Goal: Information Seeking & Learning: Learn about a topic

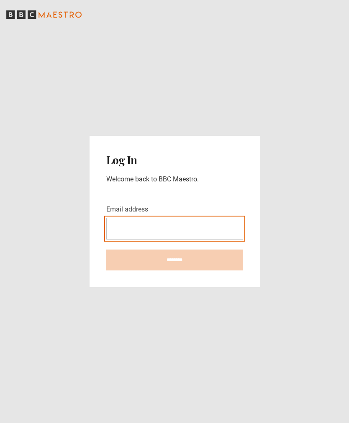
click at [143, 240] on input "Email address" at bounding box center [174, 229] width 137 height 22
type input "**********"
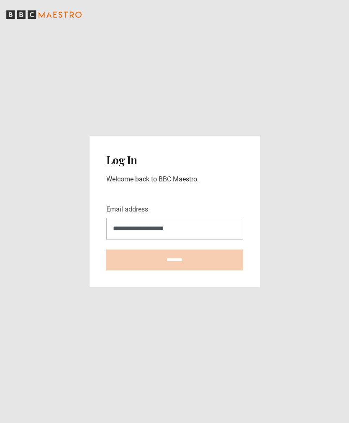
click at [174, 270] on input "********" at bounding box center [174, 260] width 137 height 21
type input "**********"
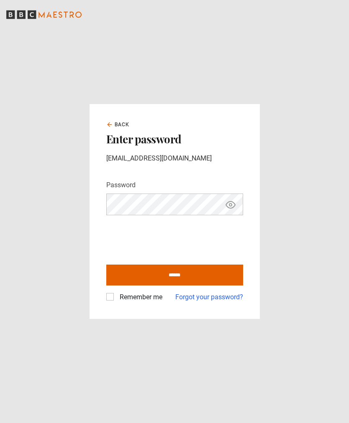
click at [177, 286] on input "******" at bounding box center [174, 275] width 137 height 21
type input "**********"
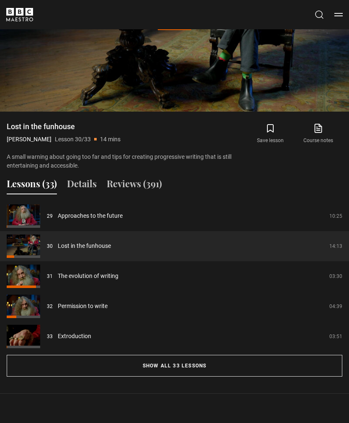
scroll to position [638, 0]
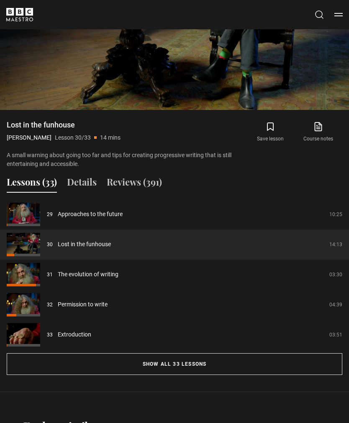
click at [186, 364] on button "Show all 33 lessons" at bounding box center [174, 364] width 335 height 22
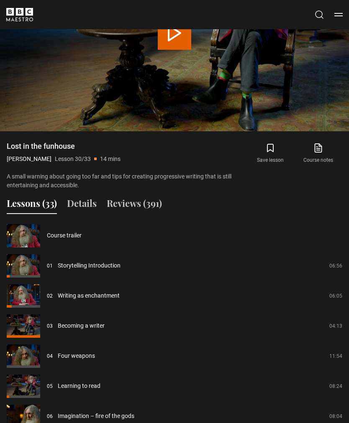
scroll to position [617, 0]
click at [86, 265] on link "Storytelling Introduction" at bounding box center [89, 266] width 63 height 9
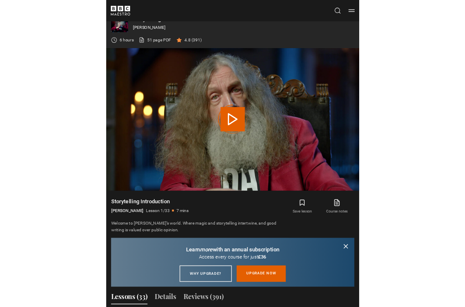
scroll to position [482, 0]
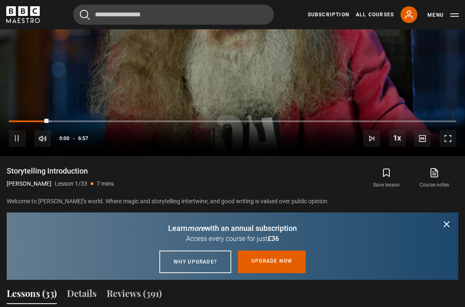
click at [232, 36] on span "Video Player" at bounding box center [232, 22] width 25 height 25
click at [348, 229] on icon "submit" at bounding box center [446, 224] width 10 height 10
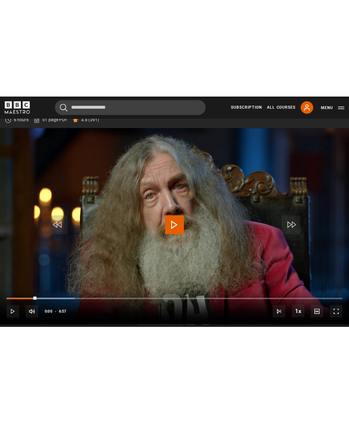
scroll to position [338, 0]
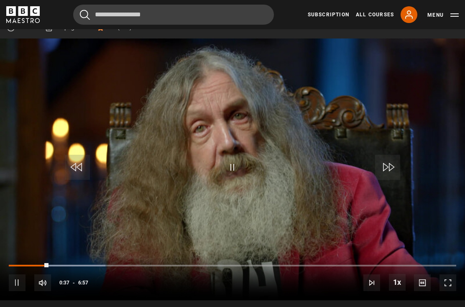
click at [51, 281] on div "10s Skip Back 10 seconds Pause 10s Skip Forward 10 seconds Loaded : 21.56% Paus…" at bounding box center [232, 277] width 465 height 46
click at [14, 266] on div "Progress Bar" at bounding box center [29, 266] width 40 height 2
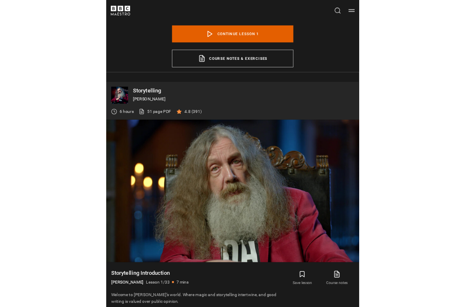
scroll to position [386, 0]
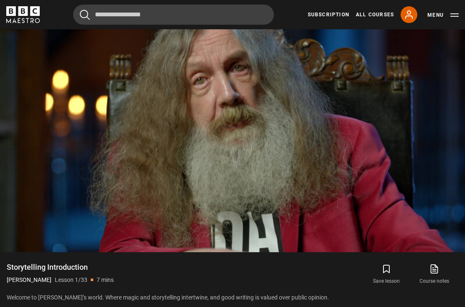
click at [262, 166] on video-js "Video Player is loading. Play Lesson Storytelling Introduction 10s Skip Back 10…" at bounding box center [232, 121] width 465 height 262
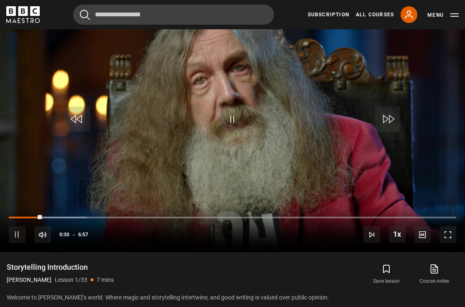
click at [348, 243] on span "Video Player" at bounding box center [447, 234] width 17 height 17
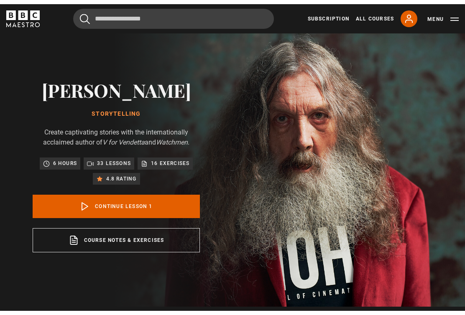
scroll to position [0, 0]
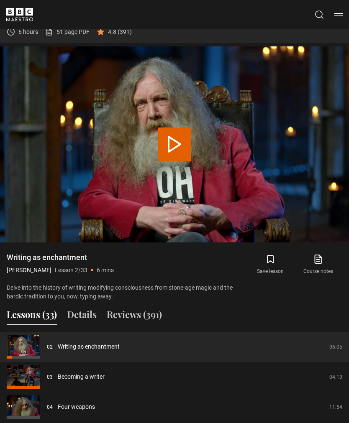
scroll to position [505, 0]
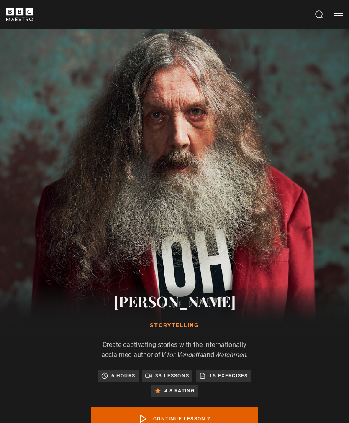
click at [179, 306] on link "Continue lesson 2" at bounding box center [174, 418] width 167 height 23
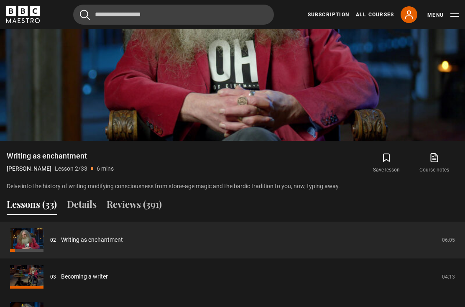
scroll to position [501, 0]
click at [126, 106] on video-js "Video Player is loading. Play Lesson Writing as enchantment 10s Skip Back 10 se…" at bounding box center [232, 10] width 465 height 262
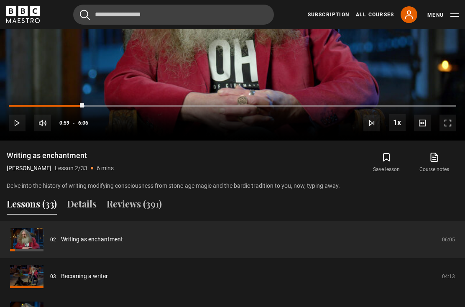
click at [82, 107] on div "Progress Bar" at bounding box center [46, 106] width 75 height 2
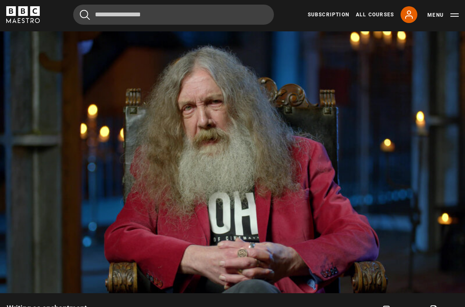
scroll to position [349, 0]
click at [214, 168] on video-js "Video Player is loading. Play Lesson Writing as enchantment 10s Skip Back 10 se…" at bounding box center [232, 162] width 465 height 262
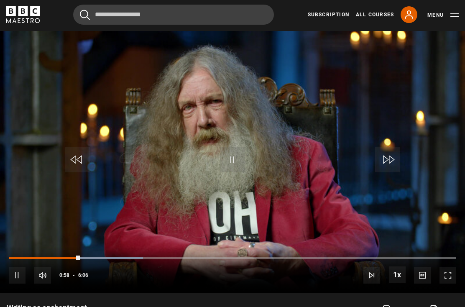
click at [80, 172] on span "Video Player" at bounding box center [77, 159] width 25 height 25
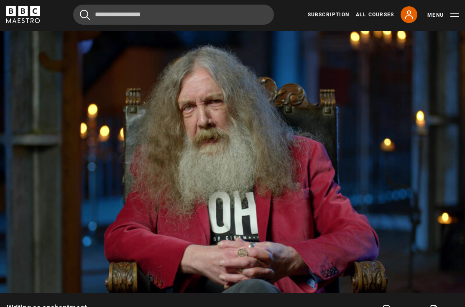
click at [86, 172] on span "Video Player" at bounding box center [77, 159] width 25 height 25
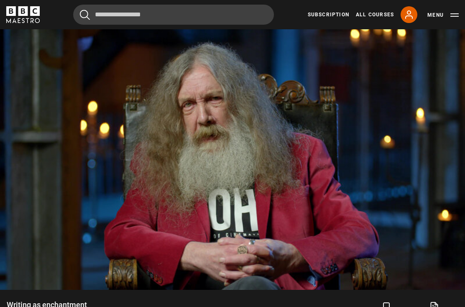
scroll to position [369, 0]
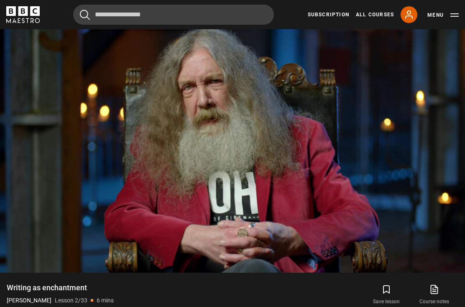
click at [158, 211] on video-js "Video Player is loading. Play Lesson Writing as enchantment 10s Skip Back 10 se…" at bounding box center [232, 142] width 465 height 262
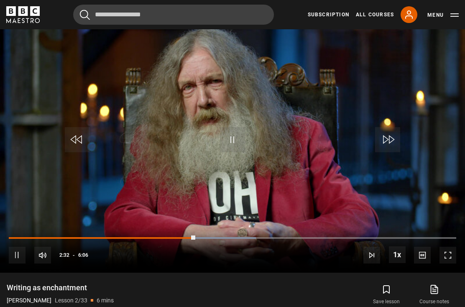
click at [80, 152] on span "Video Player" at bounding box center [77, 139] width 25 height 25
click at [81, 152] on span "Video Player" at bounding box center [77, 139] width 25 height 25
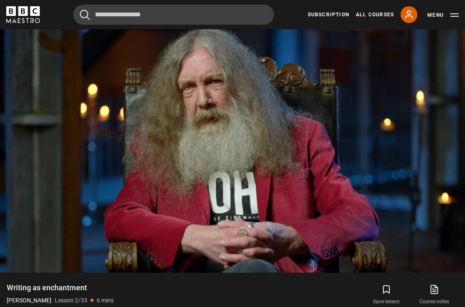
click at [191, 203] on video-js "Video Player is loading. Play Lesson Writing as enchantment 10s Skip Back 10 se…" at bounding box center [232, 142] width 465 height 262
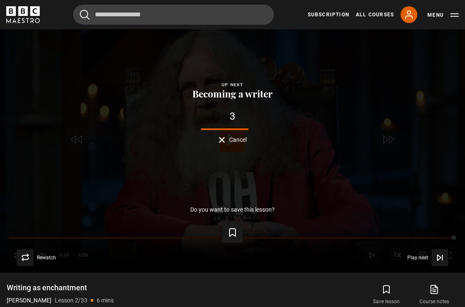
click at [84, 191] on div "Lesson Completed Up next Becoming a writer 3 Cancel Do you want to save this le…" at bounding box center [232, 142] width 465 height 262
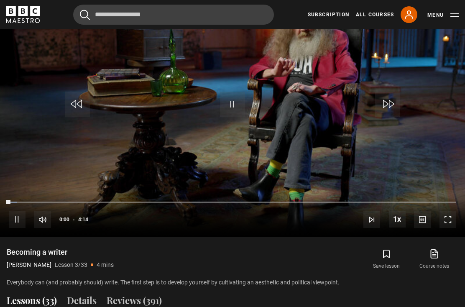
scroll to position [380, 0]
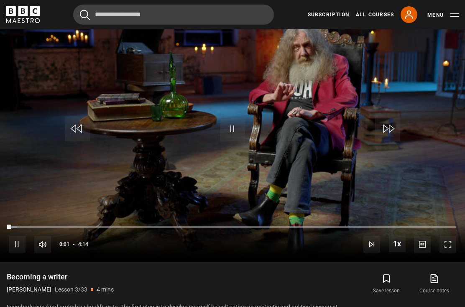
click at [75, 141] on span "Video Player" at bounding box center [77, 128] width 25 height 25
click at [77, 141] on span "Video Player" at bounding box center [77, 128] width 25 height 25
click at [80, 141] on span "Video Player" at bounding box center [77, 128] width 25 height 25
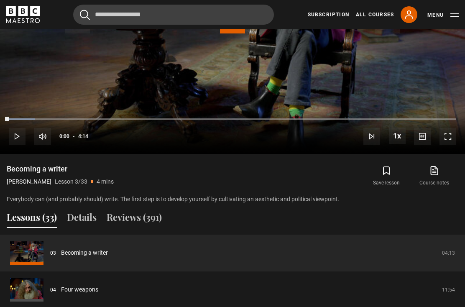
scroll to position [488, 0]
click at [108, 257] on link "Becoming a writer" at bounding box center [84, 252] width 47 height 9
click at [446, 188] on link "Course notes opens in new tab" at bounding box center [435, 176] width 48 height 24
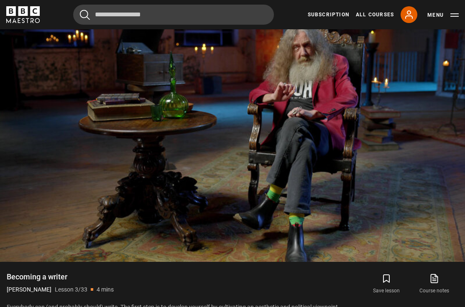
scroll to position [379, 0]
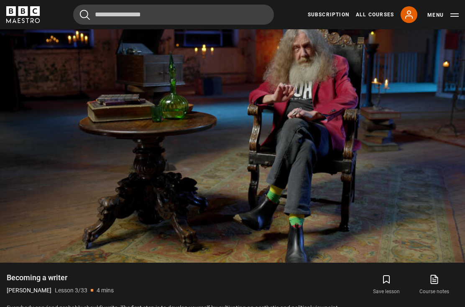
click at [198, 110] on video-js "Video Player is loading. Play Lesson Becoming a writer 10s Skip Back 10 seconds…" at bounding box center [232, 132] width 465 height 262
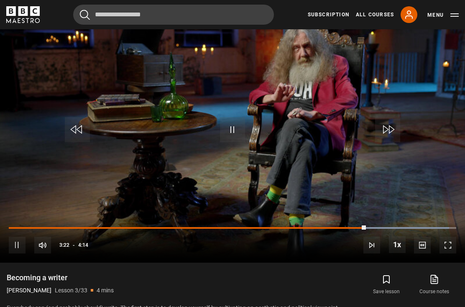
click at [226, 148] on button "Pause" at bounding box center [232, 130] width 29 height 38
